Goal: Task Accomplishment & Management: Use online tool/utility

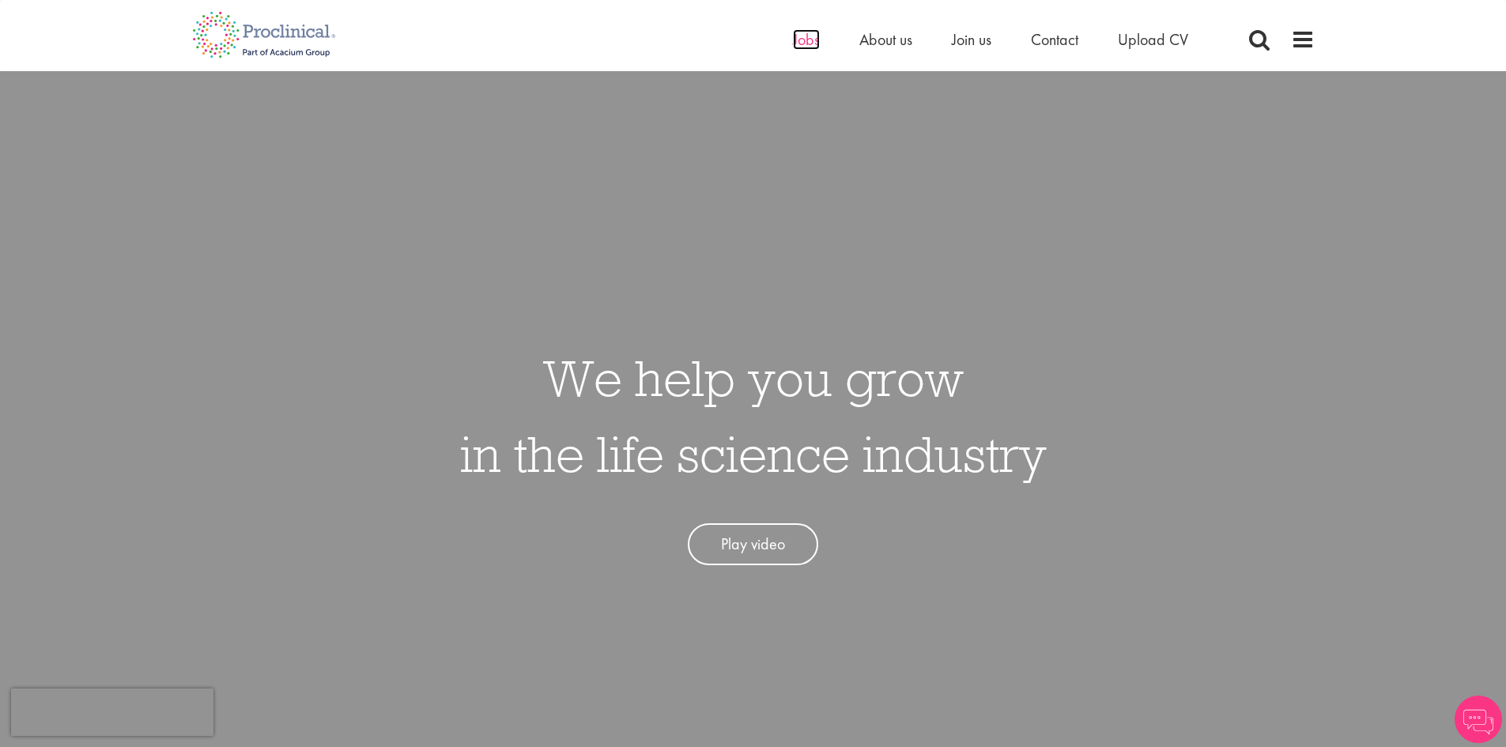
click at [810, 39] on span "Jobs" at bounding box center [806, 39] width 27 height 21
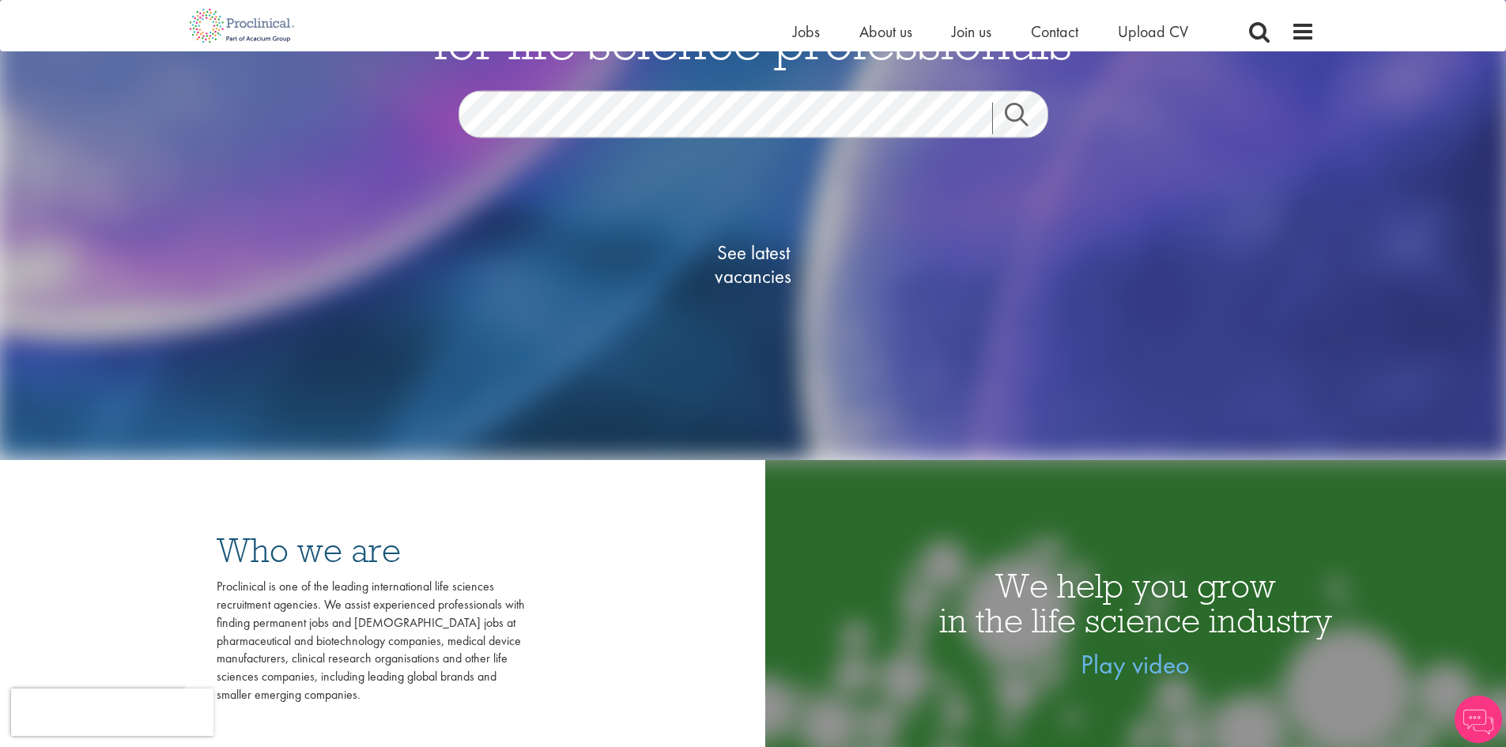
scroll to position [132, 0]
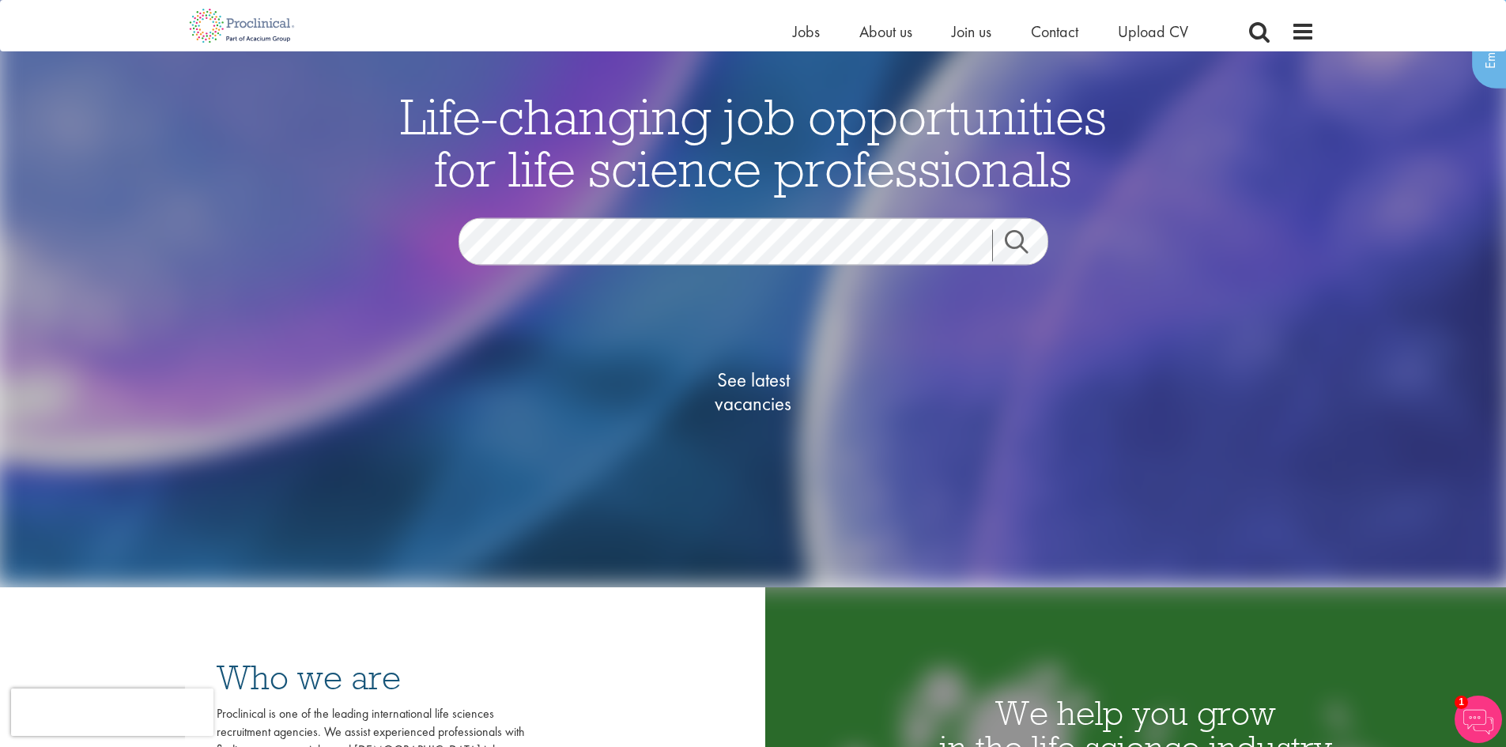
click at [1016, 240] on link "Search" at bounding box center [1026, 245] width 68 height 32
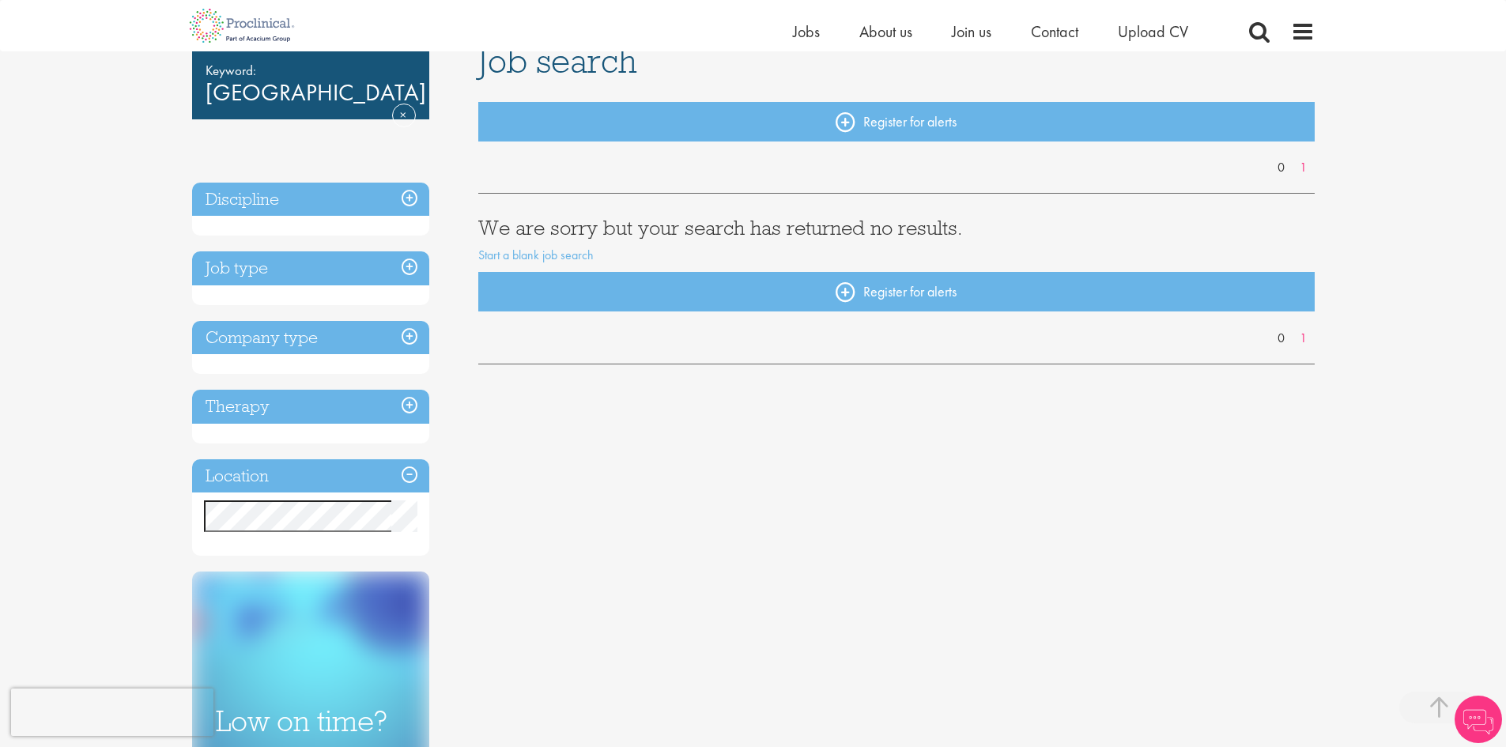
scroll to position [263, 0]
